Goal: Navigation & Orientation: Go to known website

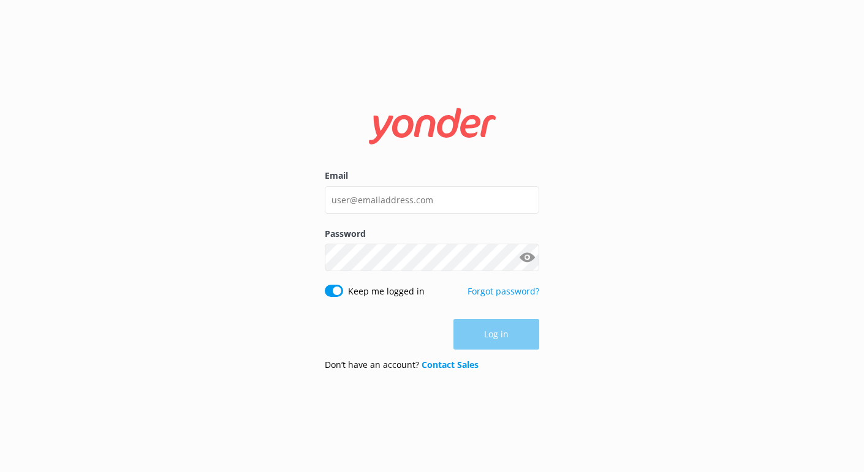
click at [480, 134] on icon at bounding box center [432, 126] width 150 height 37
drag, startPoint x: 355, startPoint y: 117, endPoint x: 281, endPoint y: 78, distance: 83.6
click at [488, 130] on form "Email Password Show password Keep me logged in Forgot password? Log in Don’t ha…" at bounding box center [432, 236] width 214 height 290
